Goal: Transaction & Acquisition: Subscribe to service/newsletter

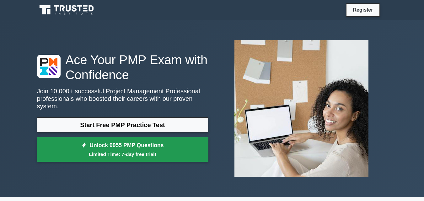
click at [181, 151] on small "Limited Time: 7-day free trial!" at bounding box center [123, 154] width 156 height 7
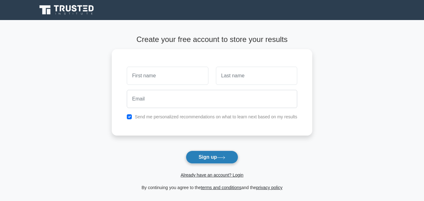
click at [213, 158] on button "Sign up" at bounding box center [212, 157] width 53 height 13
click at [218, 157] on button "Sign up" at bounding box center [212, 157] width 53 height 13
click at [238, 158] on button "Sign up" at bounding box center [212, 157] width 53 height 13
